Goal: Information Seeking & Learning: Learn about a topic

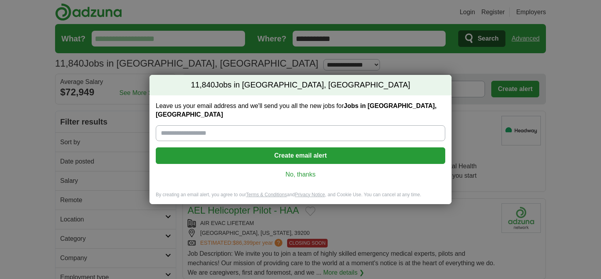
click at [306, 170] on link "No, thanks" at bounding box center [300, 174] width 277 height 9
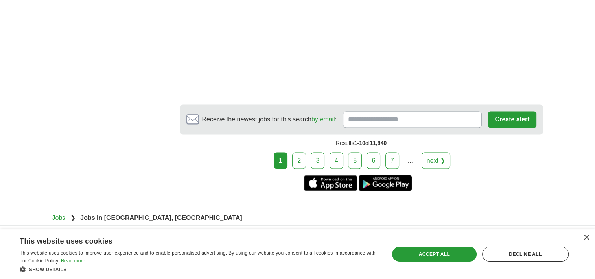
scroll to position [1338, 0]
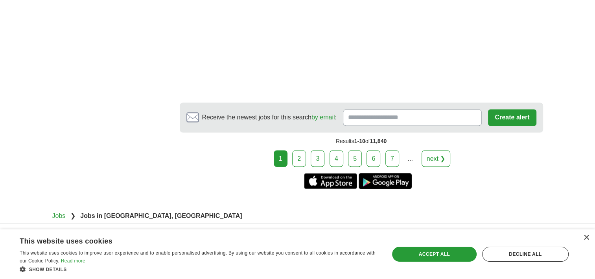
click at [301, 154] on link "2" at bounding box center [299, 158] width 14 height 17
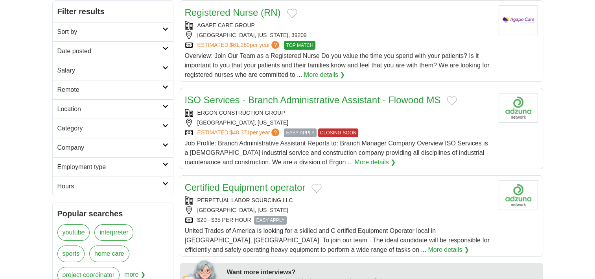
scroll to position [113, 0]
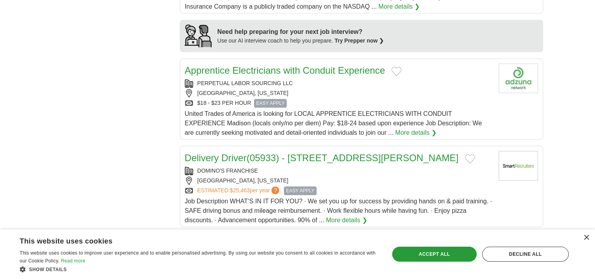
scroll to position [651, 0]
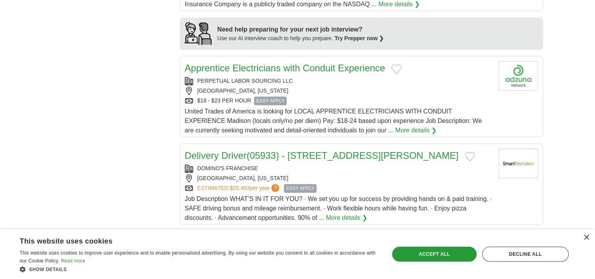
click at [300, 66] on link "Apprentice Electricians with Conduit Experience" at bounding box center [285, 68] width 201 height 11
